Goal: Check status: Check status

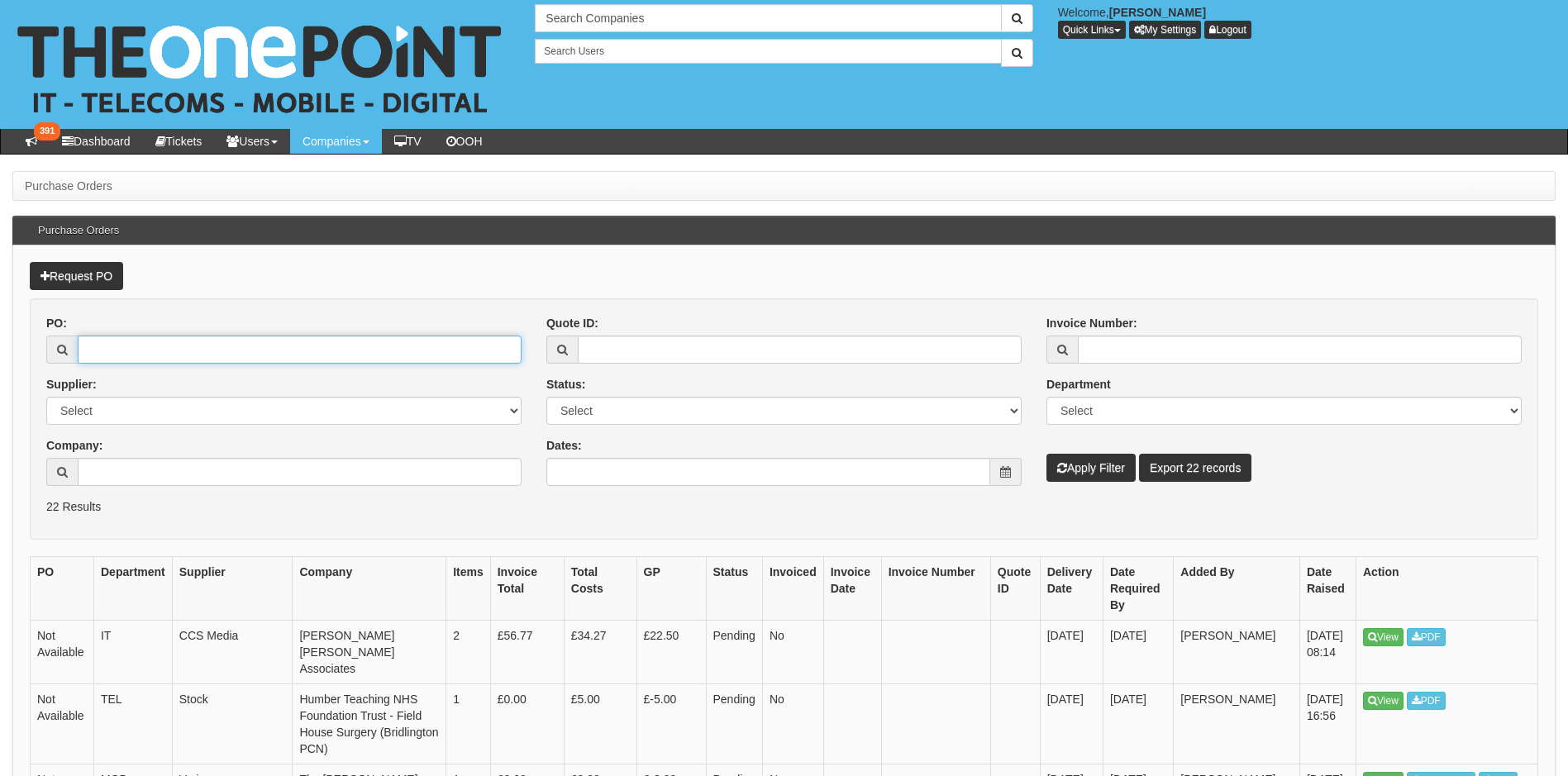
click at [150, 356] on input "PO:" at bounding box center [299, 349] width 444 height 28
paste input "19284"
type input "19284"
click at [1047, 454] on button "Apply Filter" at bounding box center [1091, 467] width 89 height 28
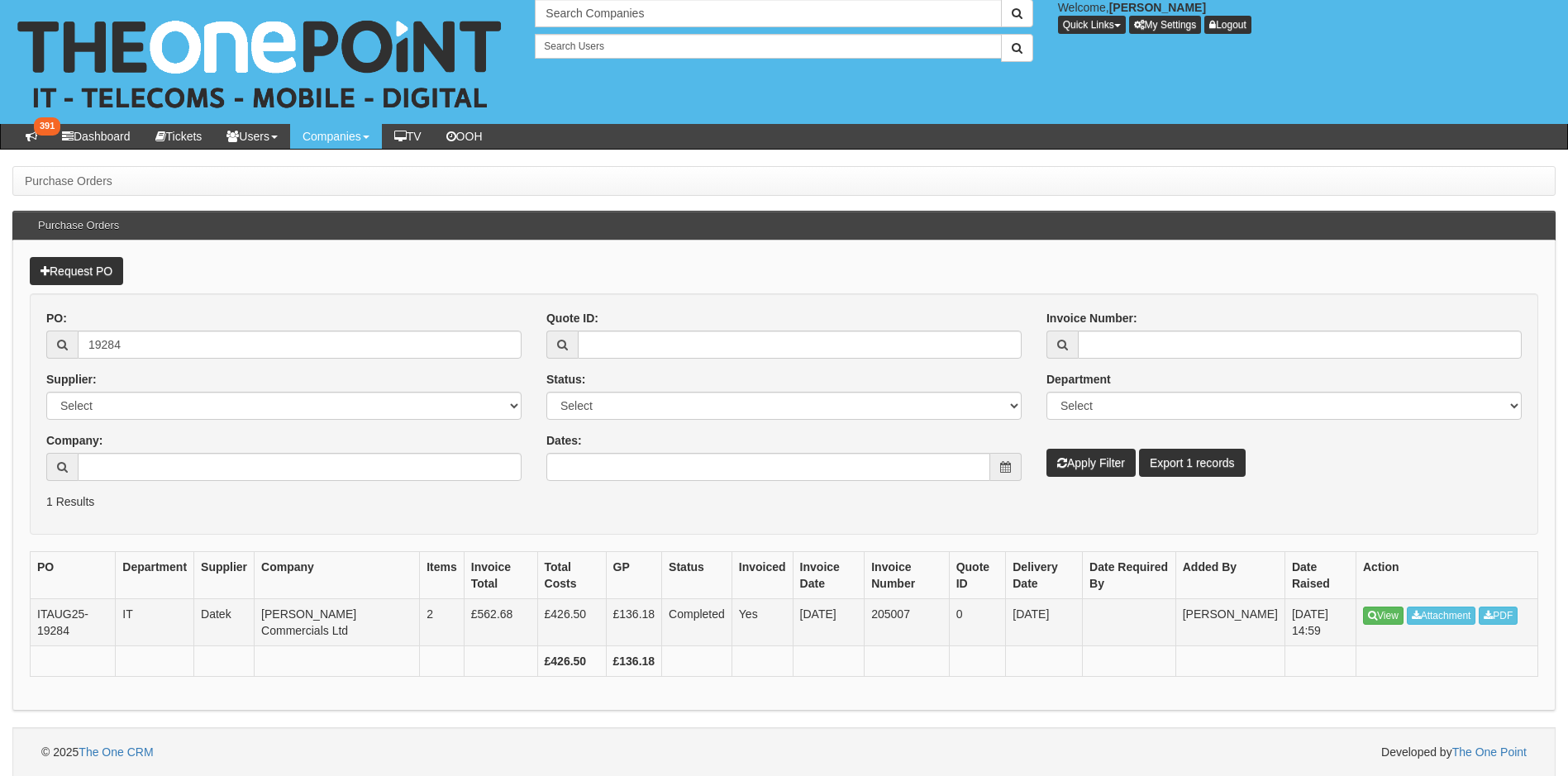
scroll to position [5, 0]
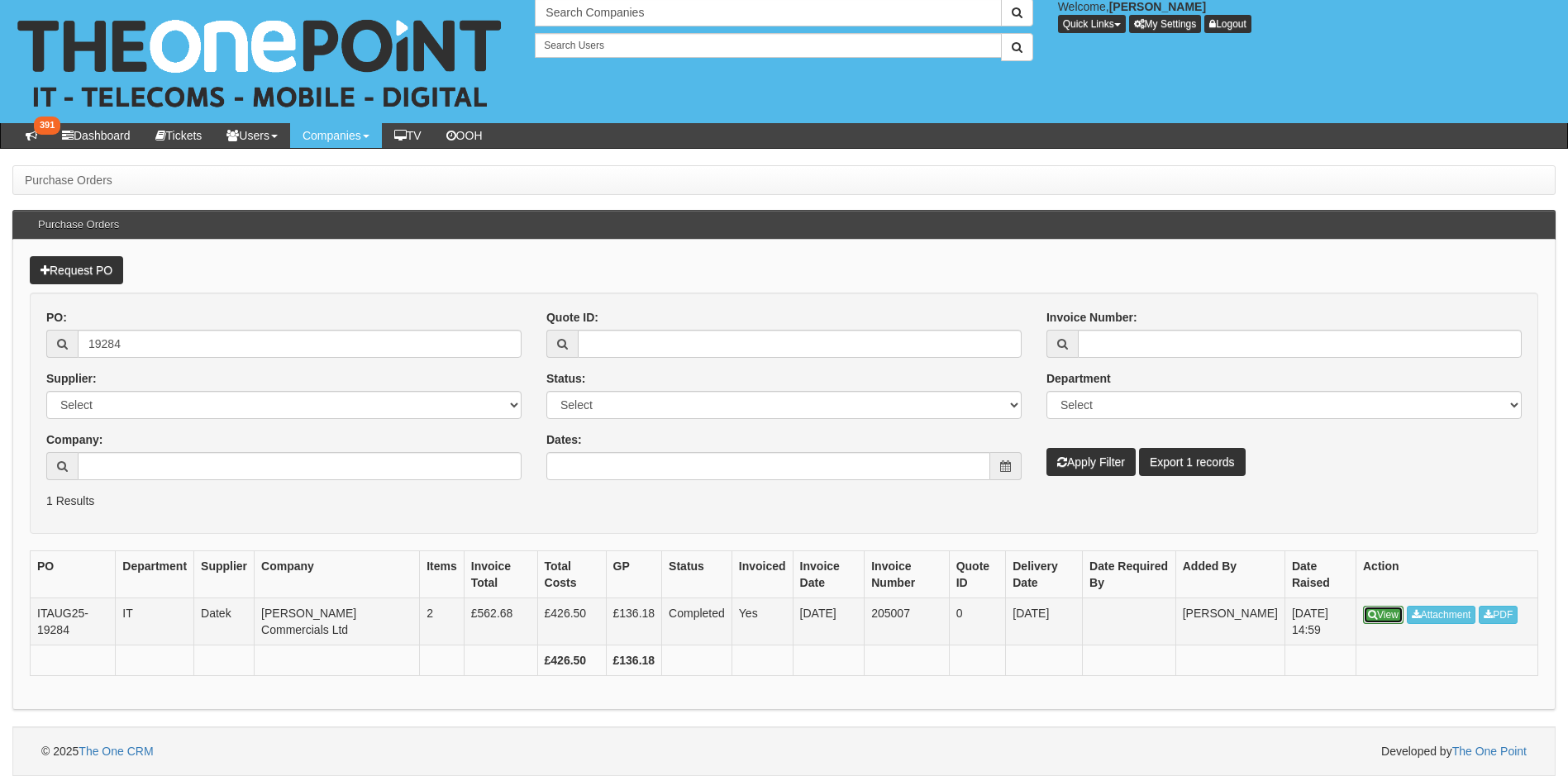
click at [1384, 608] on link "View" at bounding box center [1382, 614] width 40 height 18
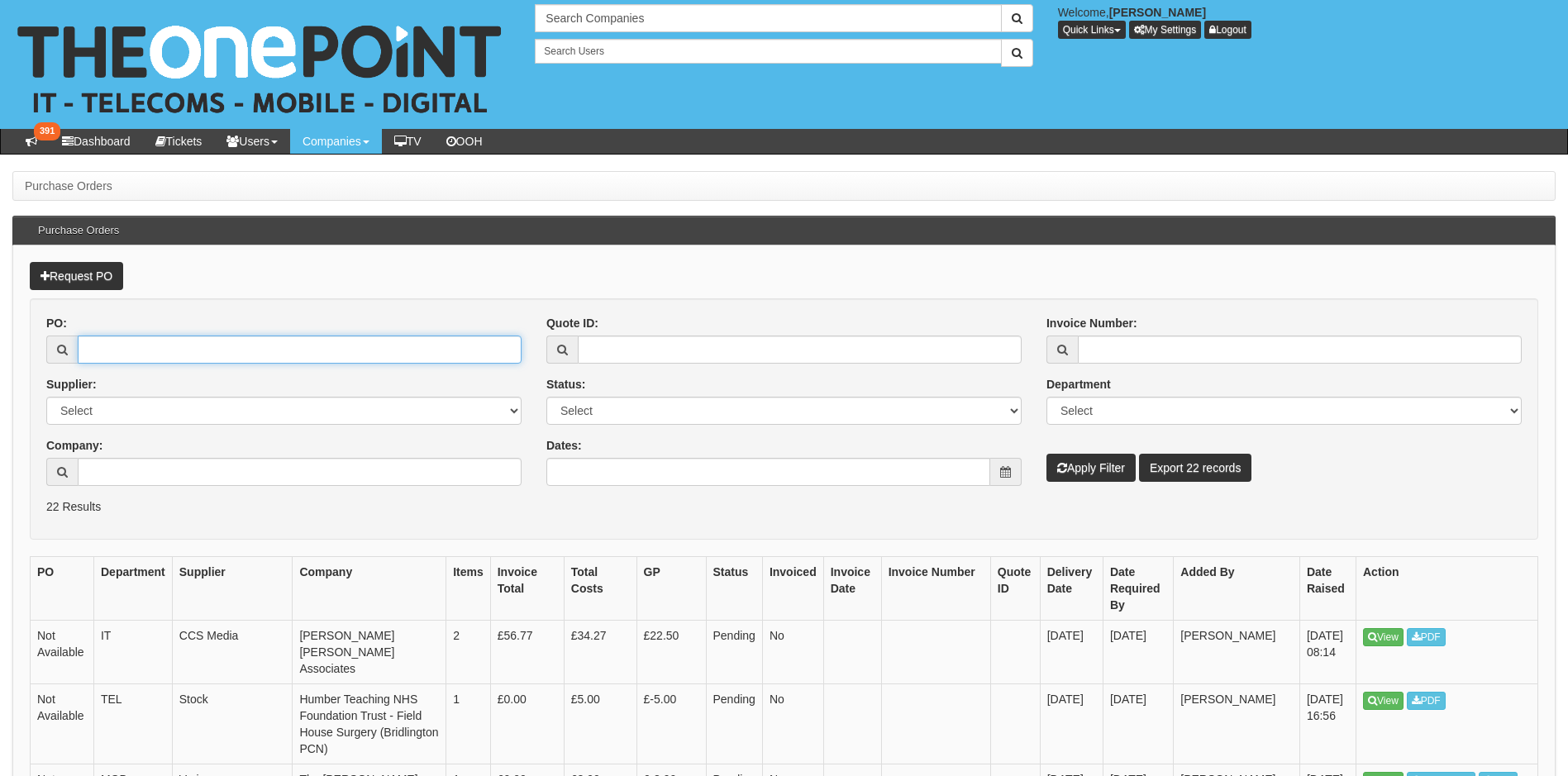
click at [179, 358] on input "PO:" at bounding box center [299, 349] width 444 height 28
type input "19284"
click at [1047, 454] on button "Apply Filter" at bounding box center [1091, 467] width 89 height 28
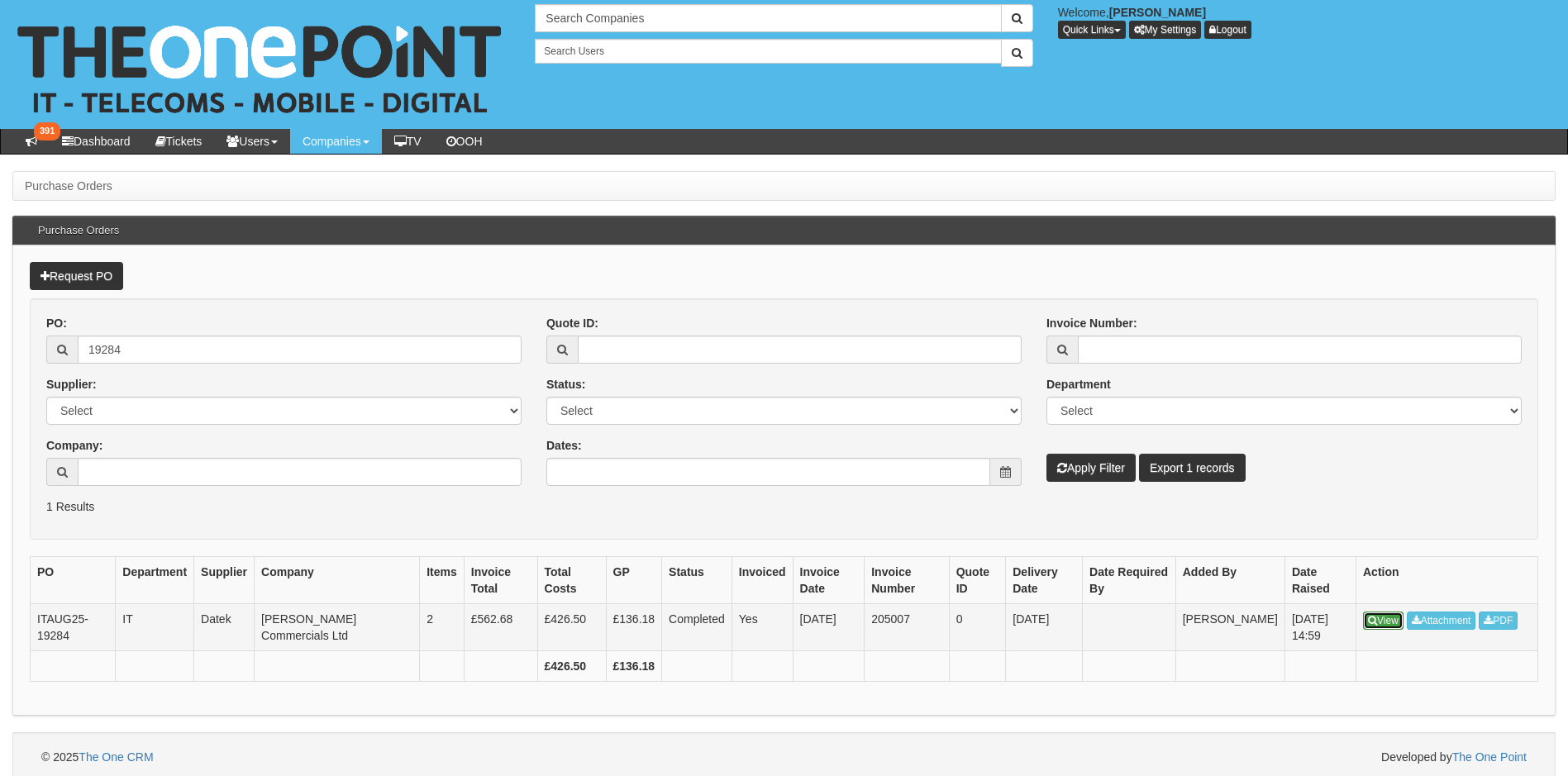
click at [1372, 626] on link "View" at bounding box center [1382, 621] width 40 height 18
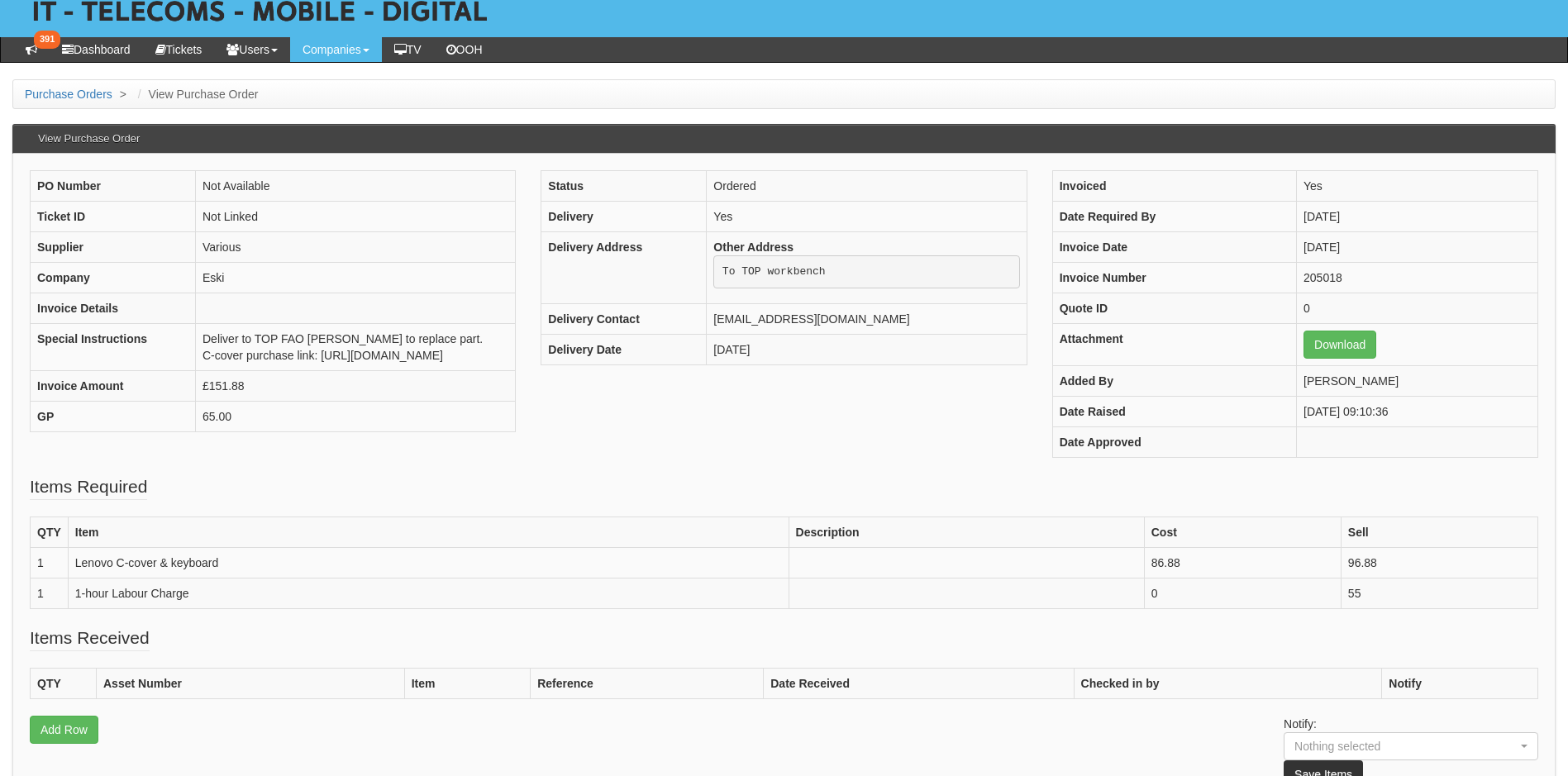
scroll to position [77, 0]
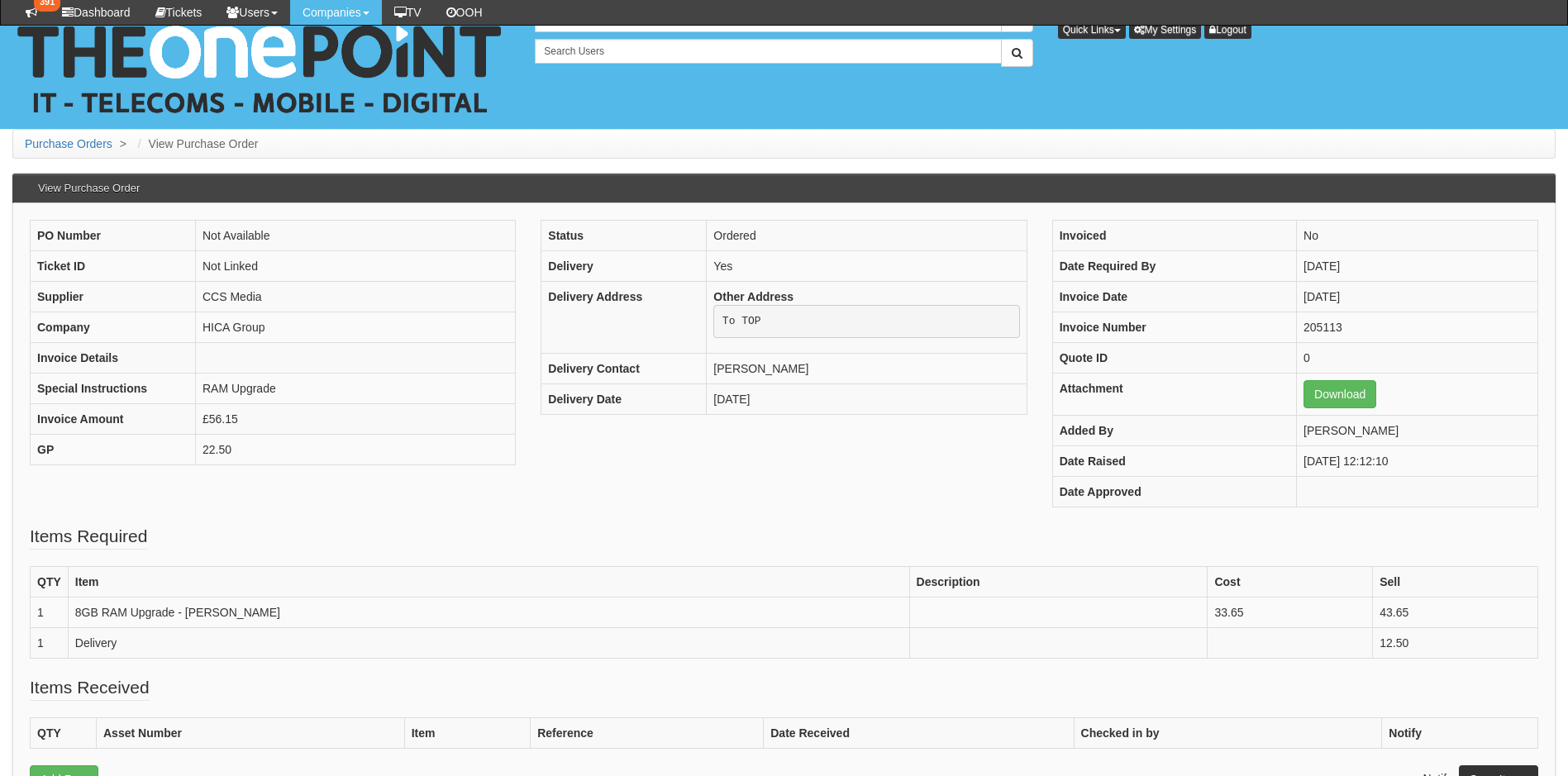
scroll to position [330, 0]
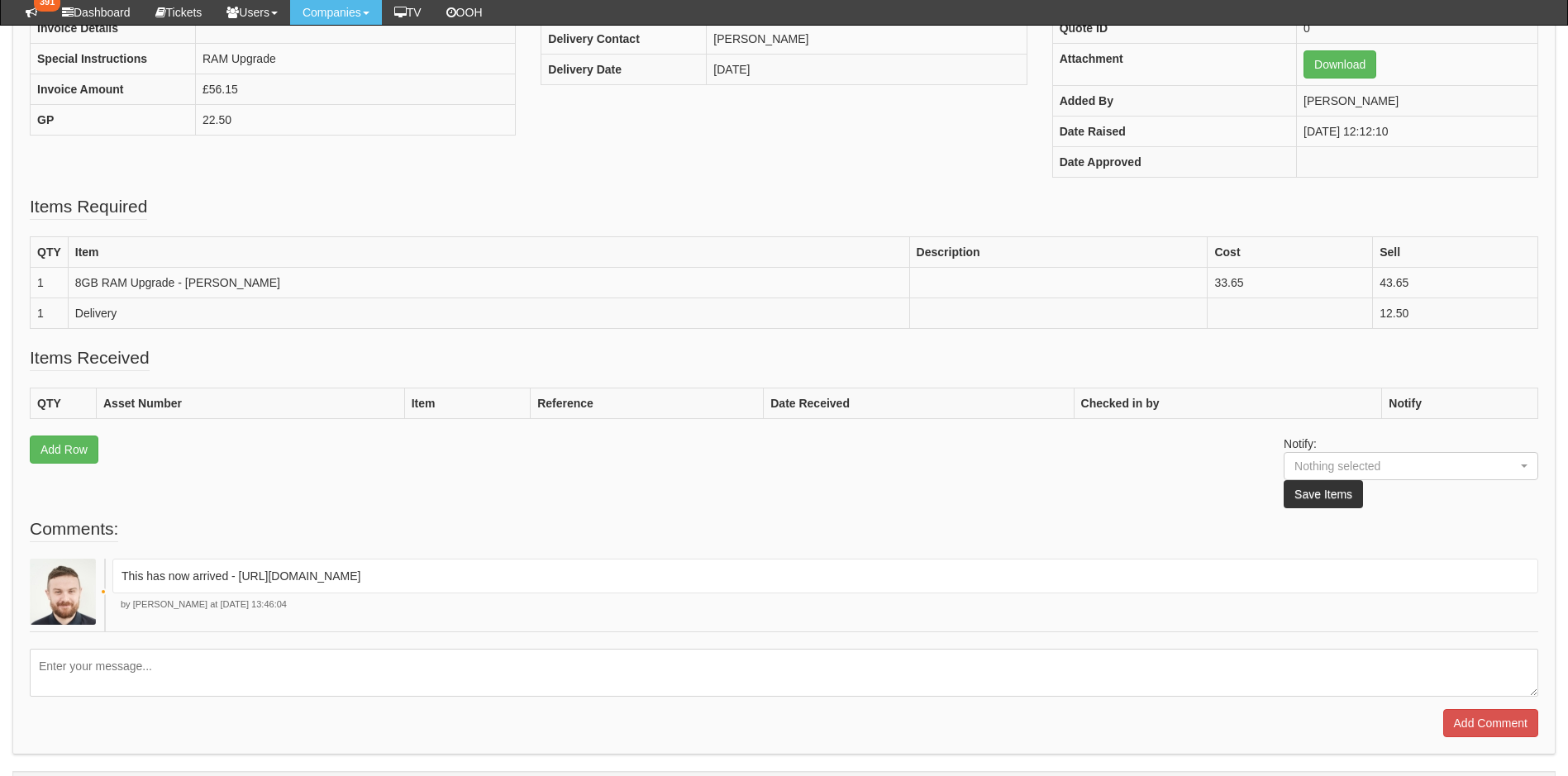
click at [745, 580] on p "This has now arrived - [URL][DOMAIN_NAME]" at bounding box center [825, 576] width 1407 height 17
drag, startPoint x: 238, startPoint y: 576, endPoint x: 894, endPoint y: 557, distance: 656.3
click at [894, 557] on fieldset "Comments: This has now arrived - [URL][DOMAIN_NAME] by [PERSON_NAME] at [DATE] …" at bounding box center [783, 626] width 1508 height 221
drag, startPoint x: 894, startPoint y: 557, endPoint x: 838, endPoint y: 577, distance: 59.5
copy p "https://halo.theonepoint.co.uk/tickets?area=18&mainview=myviews&viewid=2&selid=…"
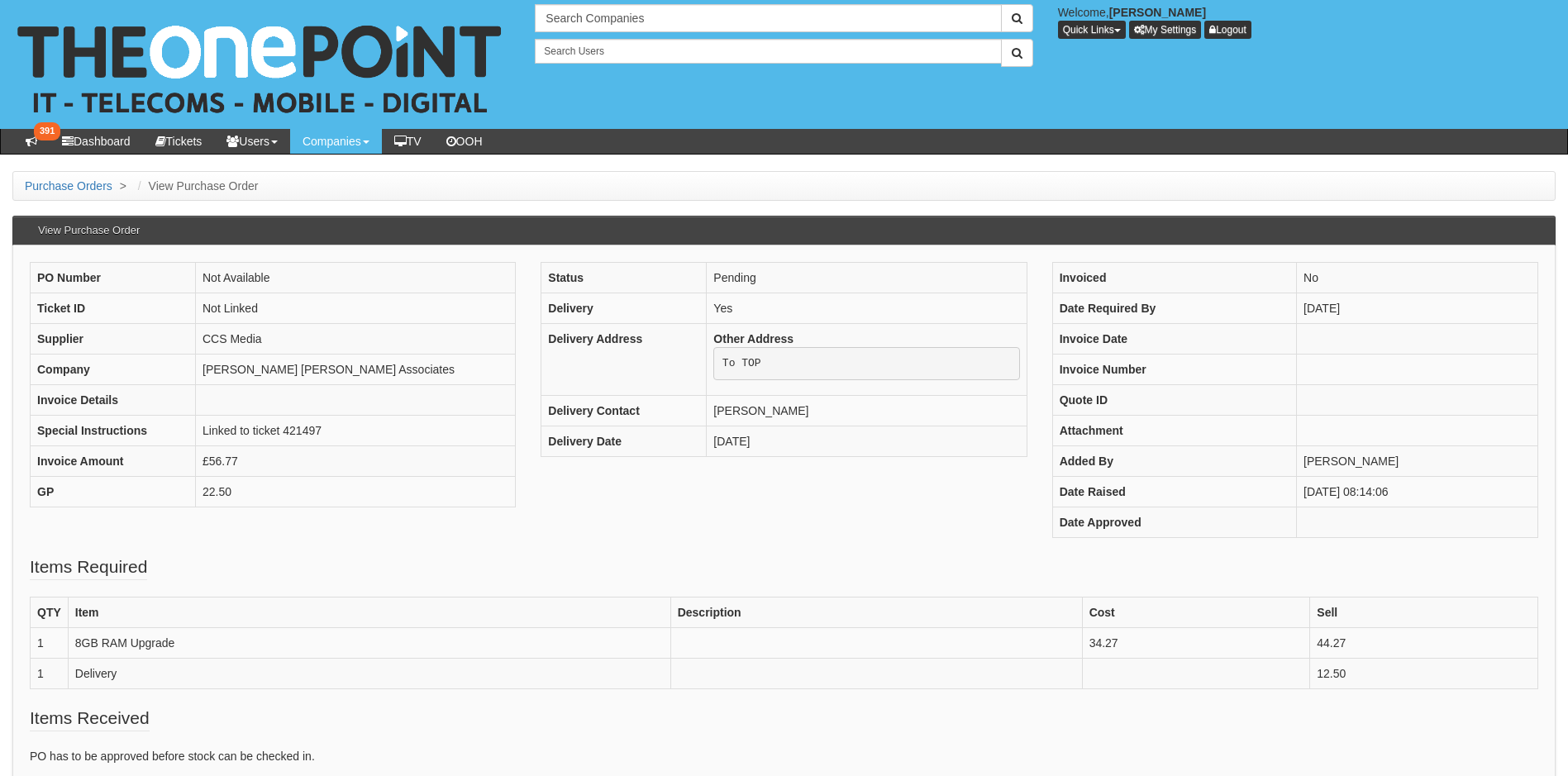
scroll to position [185, 0]
